Goal: Information Seeking & Learning: Learn about a topic

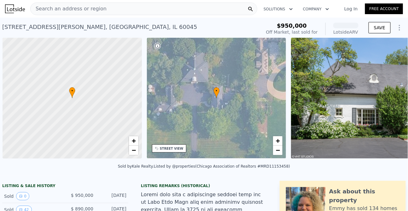
scroll to position [0, 3]
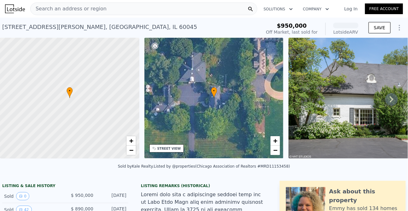
click at [119, 8] on div "Search an address or region" at bounding box center [143, 9] width 227 height 13
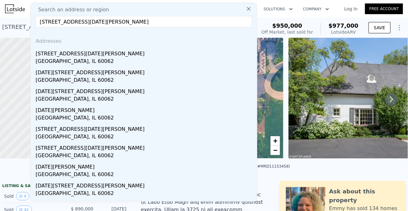
type input "[STREET_ADDRESS][DATE][PERSON_NAME]"
click at [97, 51] on div "[STREET_ADDRESS][DATE][PERSON_NAME]" at bounding box center [145, 53] width 219 height 10
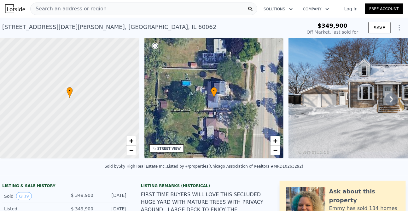
click at [393, 98] on icon at bounding box center [391, 99] width 13 height 13
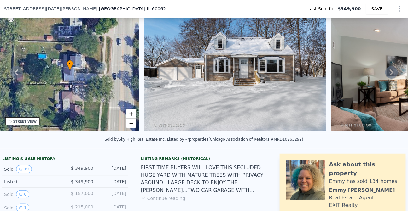
scroll to position [60, 0]
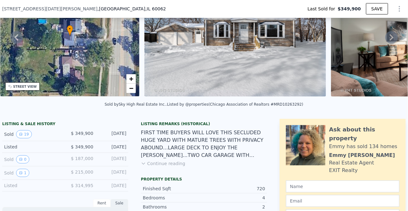
click at [166, 164] on button "Continue reading" at bounding box center [163, 164] width 44 height 6
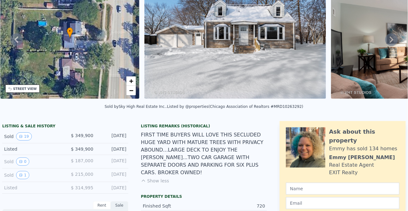
scroll to position [0, 0]
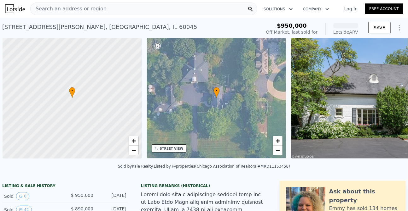
scroll to position [0, 3]
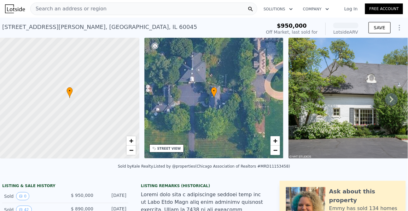
click at [133, 10] on div "Search an address or region" at bounding box center [143, 9] width 227 height 13
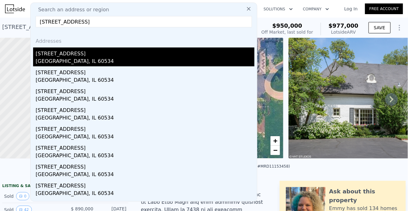
type input "7907 46th St, Lyons, IL 60534"
click at [106, 62] on div "Lyons, IL 60534" at bounding box center [145, 62] width 219 height 9
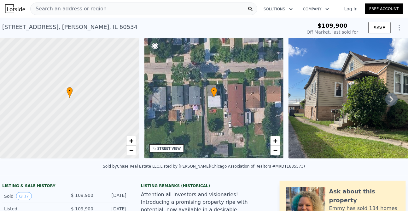
click at [393, 97] on icon at bounding box center [391, 99] width 13 height 13
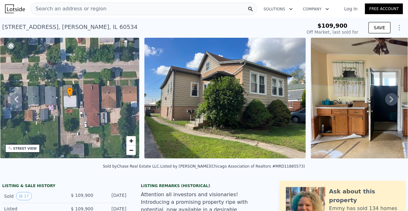
click at [396, 97] on icon at bounding box center [391, 99] width 13 height 13
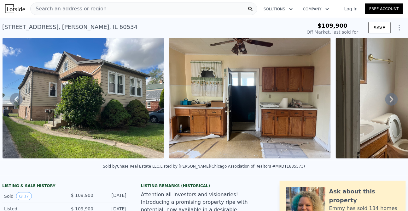
click at [394, 99] on icon at bounding box center [391, 99] width 13 height 13
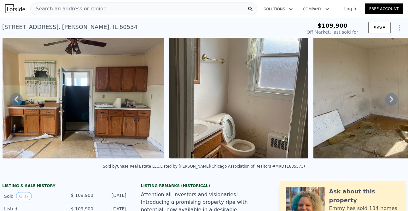
scroll to position [100, 0]
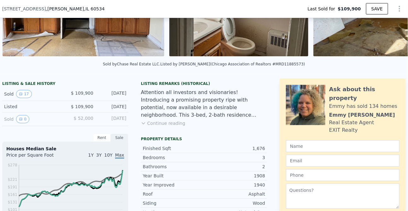
click at [154, 125] on button "Continue reading" at bounding box center [163, 123] width 44 height 6
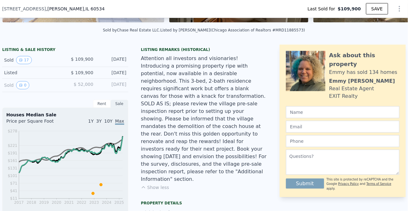
scroll to position [137, 0]
